Goal: Obtain resource: Obtain resource

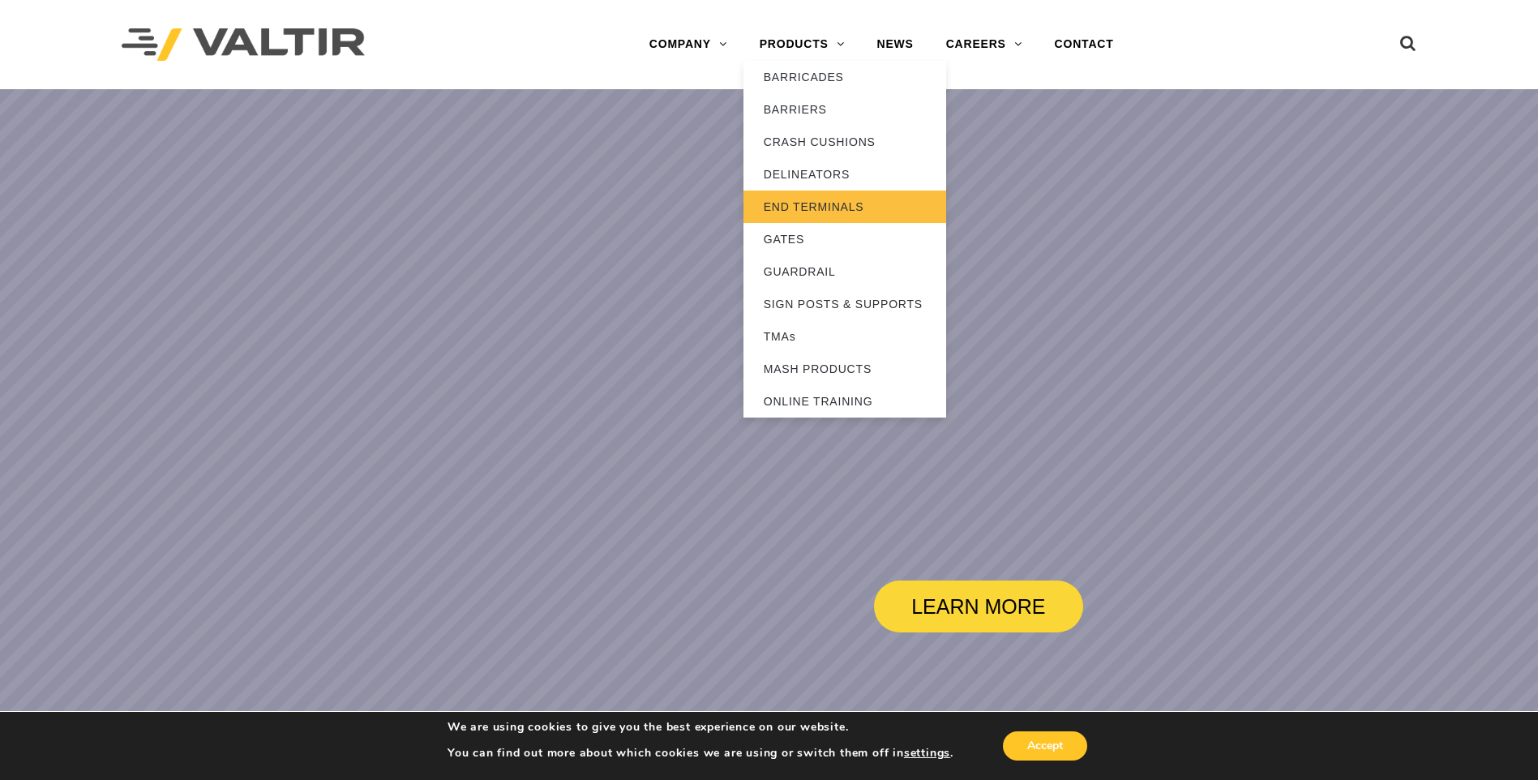
click at [811, 212] on link "END TERMINALS" at bounding box center [844, 207] width 203 height 32
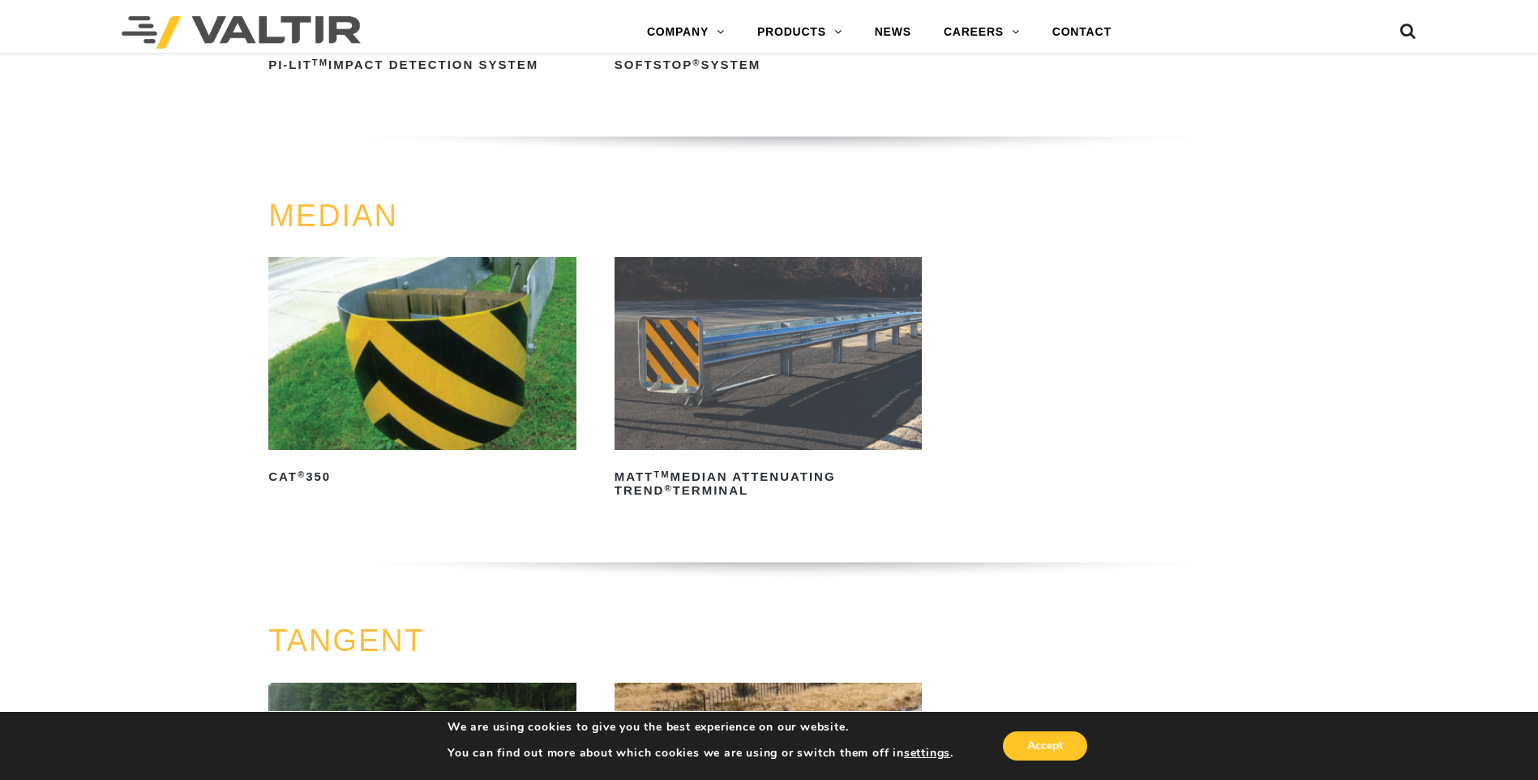
scroll to position [730, 0]
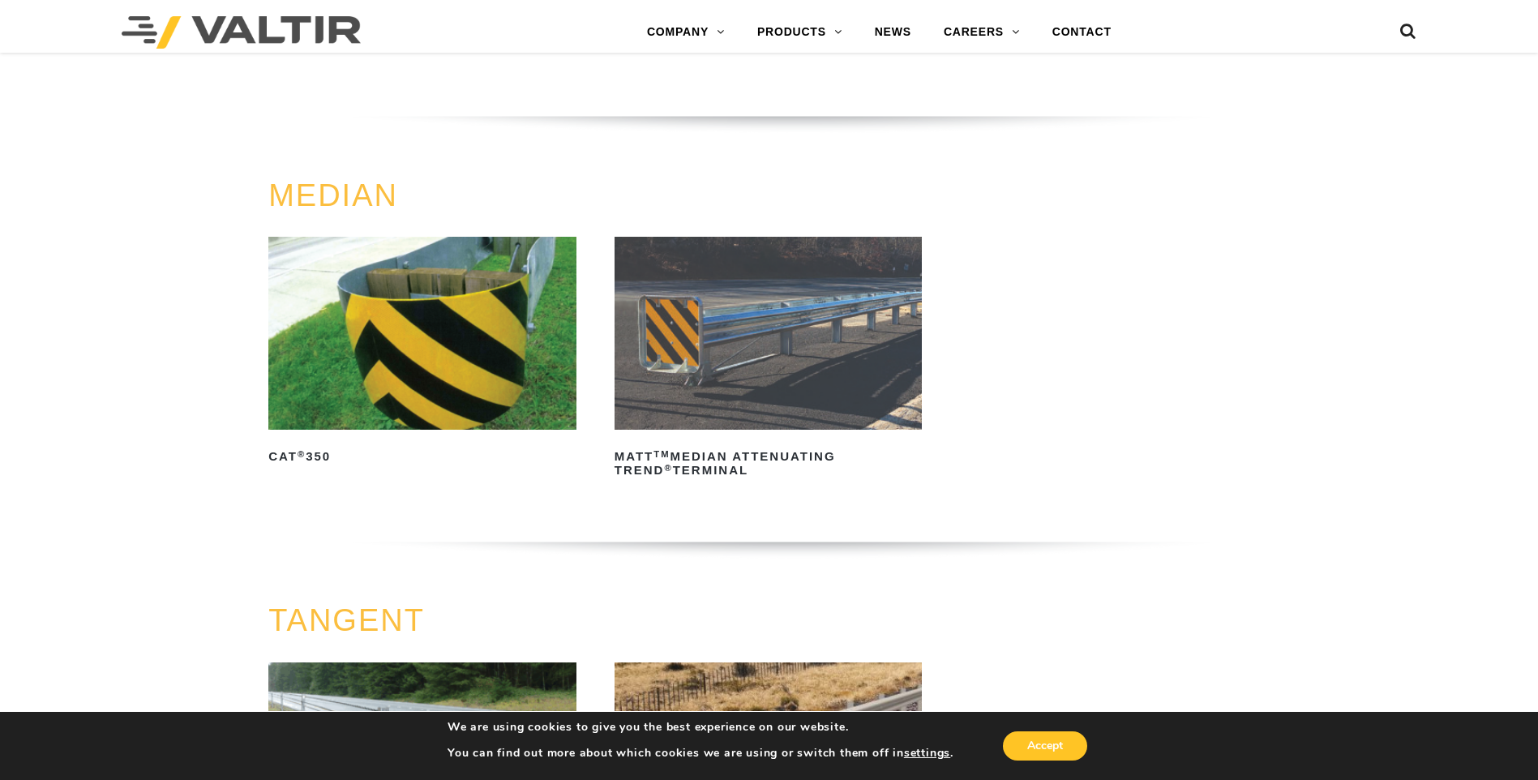
click at [414, 332] on img at bounding box center [422, 333] width 308 height 192
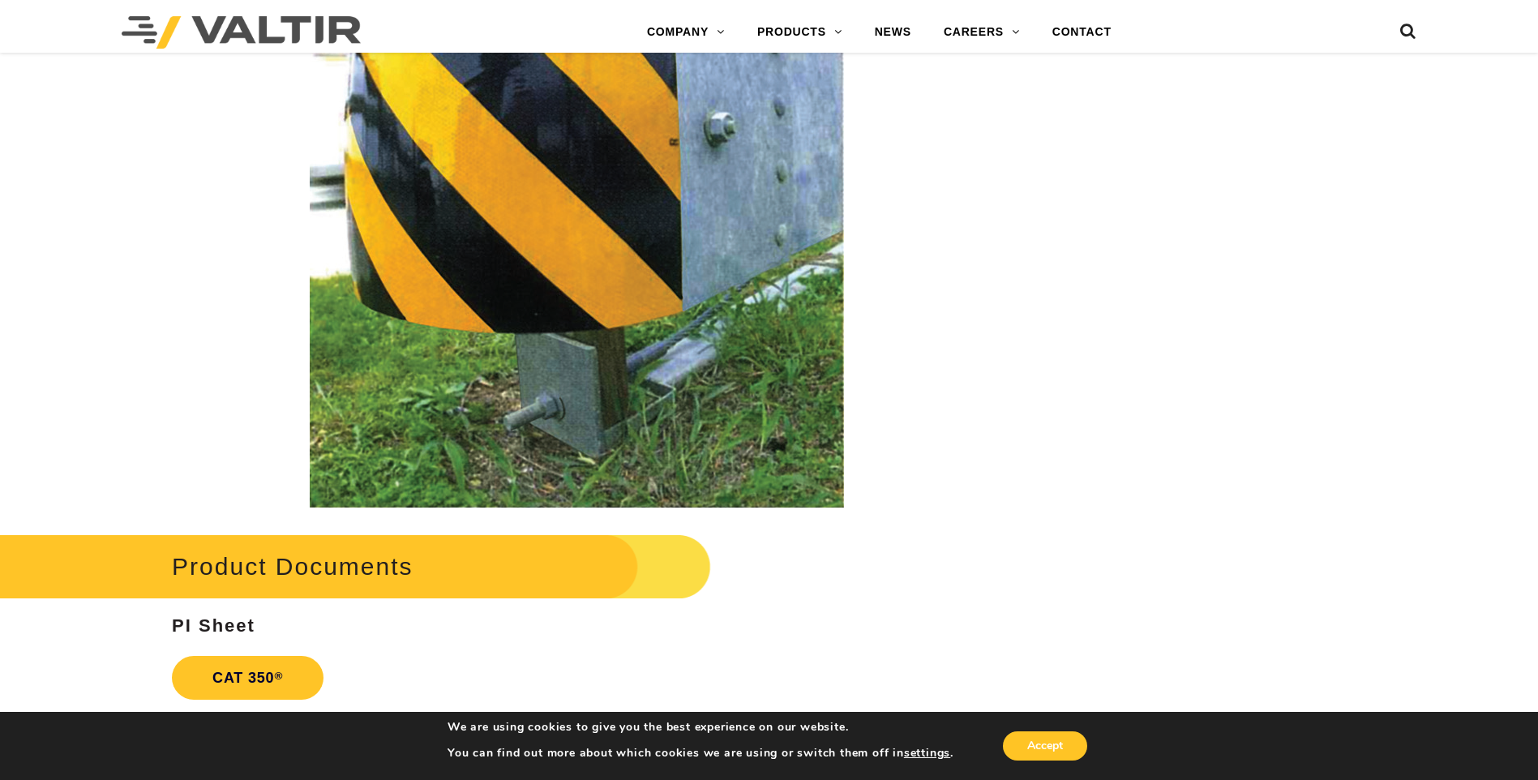
scroll to position [3000, 0]
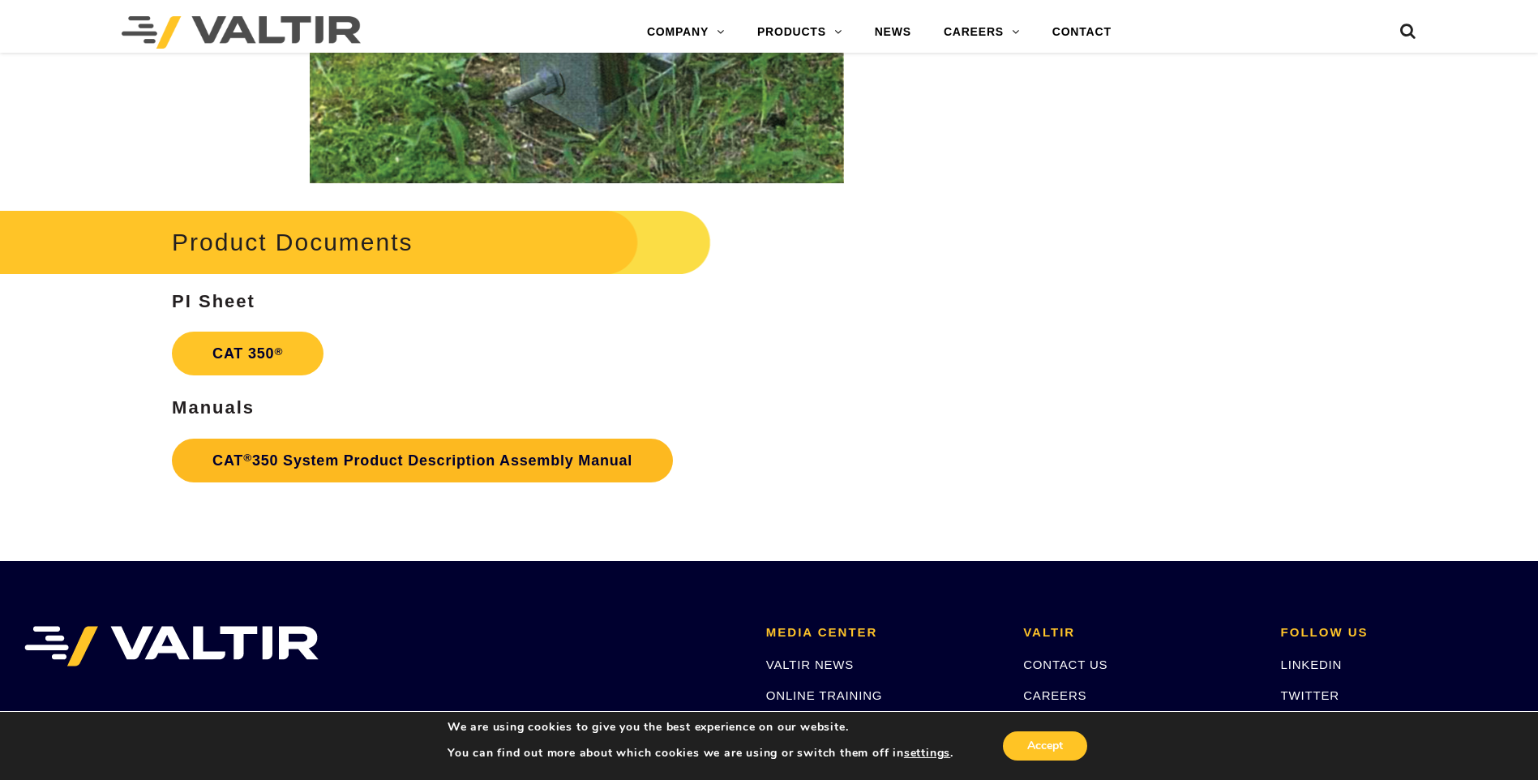
click at [395, 461] on link "CAT ® 350 System Product Description Assembly Manual" at bounding box center [422, 461] width 501 height 44
